Goal: Task Accomplishment & Management: Use online tool/utility

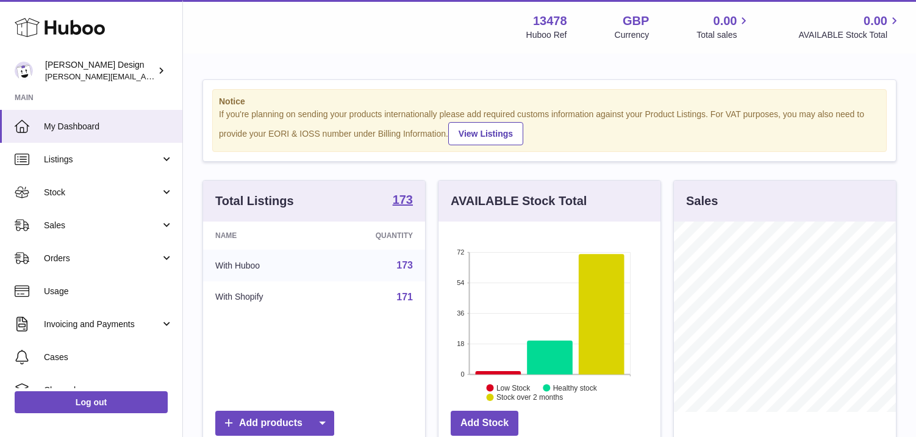
scroll to position [190, 222]
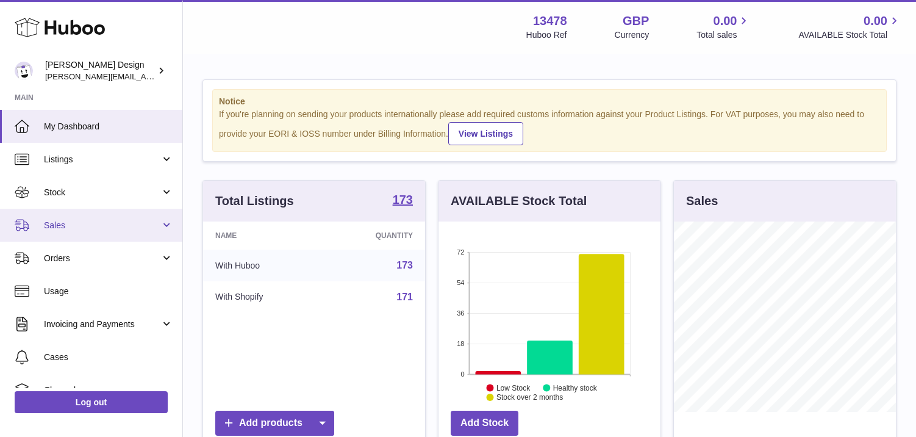
click at [65, 223] on span "Sales" at bounding box center [102, 226] width 117 height 12
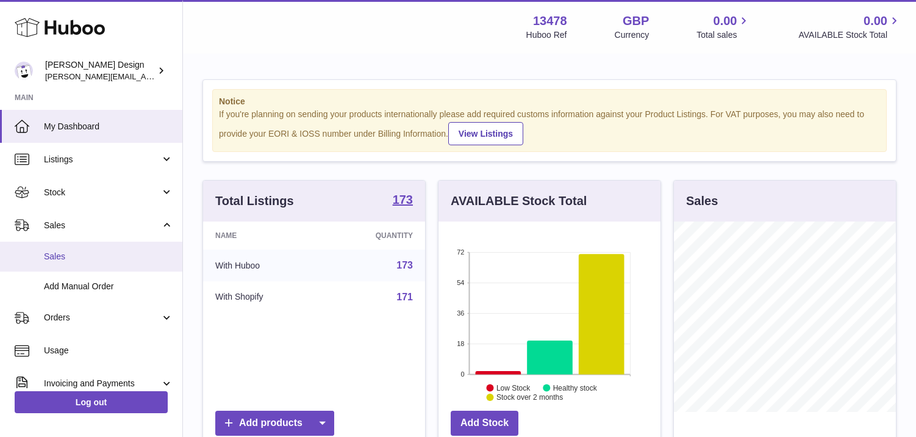
click at [52, 258] on span "Sales" at bounding box center [108, 257] width 129 height 12
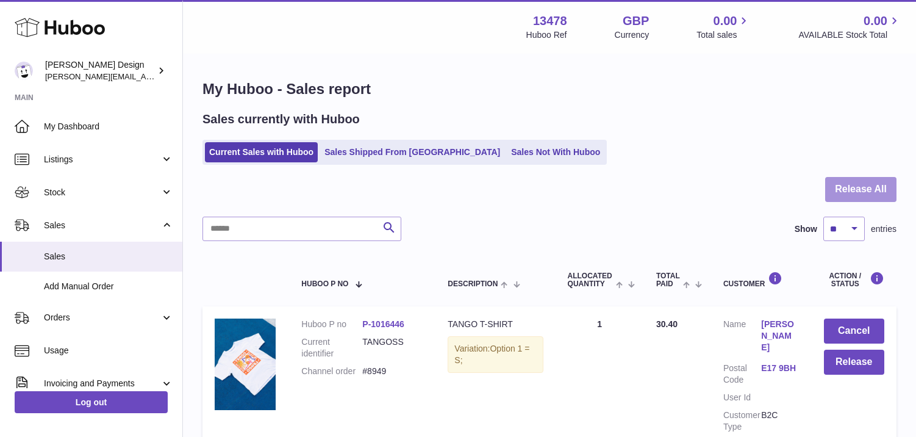
click at [849, 184] on button "Release All" at bounding box center [861, 189] width 71 height 25
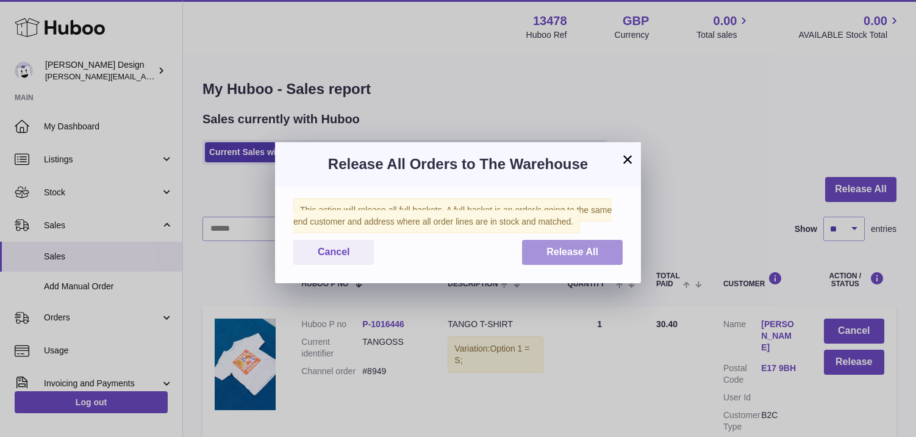
click at [534, 265] on button "Release All" at bounding box center [572, 252] width 101 height 25
